Goal: Find specific page/section: Find specific page/section

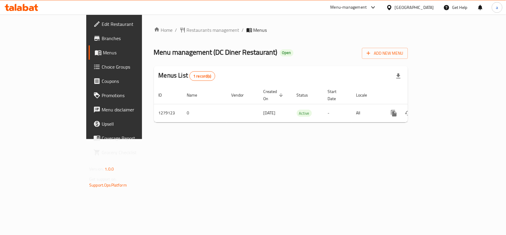
click at [148, 19] on div "Home / Restaurants management / Menus Menu management ( DC Diner Restaurant ) O…" at bounding box center [281, 77] width 278 height 124
click at [154, 36] on div "Home / Restaurants management / Menus Menu management ( DC Diner Restaurant ) O…" at bounding box center [281, 76] width 254 height 101
click at [187, 30] on span "Restaurants management" at bounding box center [213, 29] width 53 height 7
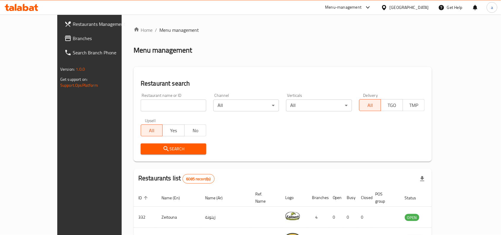
click at [422, 5] on div "Bahrain" at bounding box center [409, 7] width 39 height 7
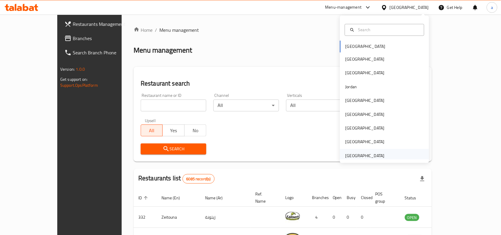
click at [358, 156] on div "[GEOGRAPHIC_DATA]" at bounding box center [364, 155] width 39 height 7
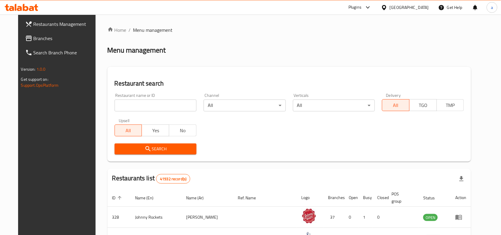
click at [47, 36] on span "Branches" at bounding box center [65, 38] width 63 height 7
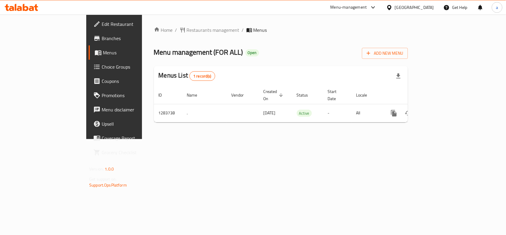
click at [304, 139] on div "Home / Restaurants management / Menus Menu management ( FOR ALL ) Open Add New …" at bounding box center [281, 77] width 278 height 124
